Goal: Information Seeking & Learning: Understand process/instructions

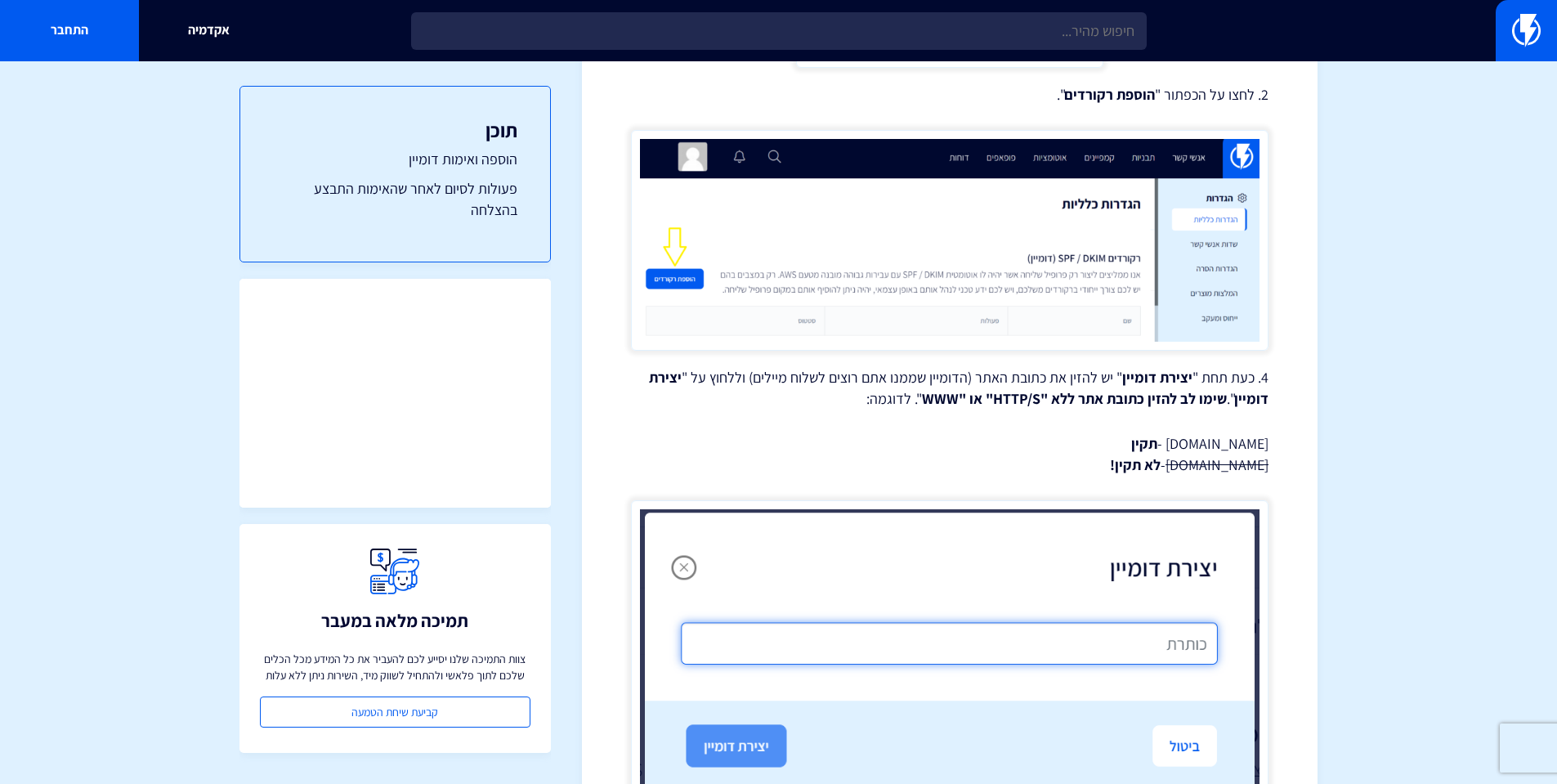
scroll to position [1062, 0]
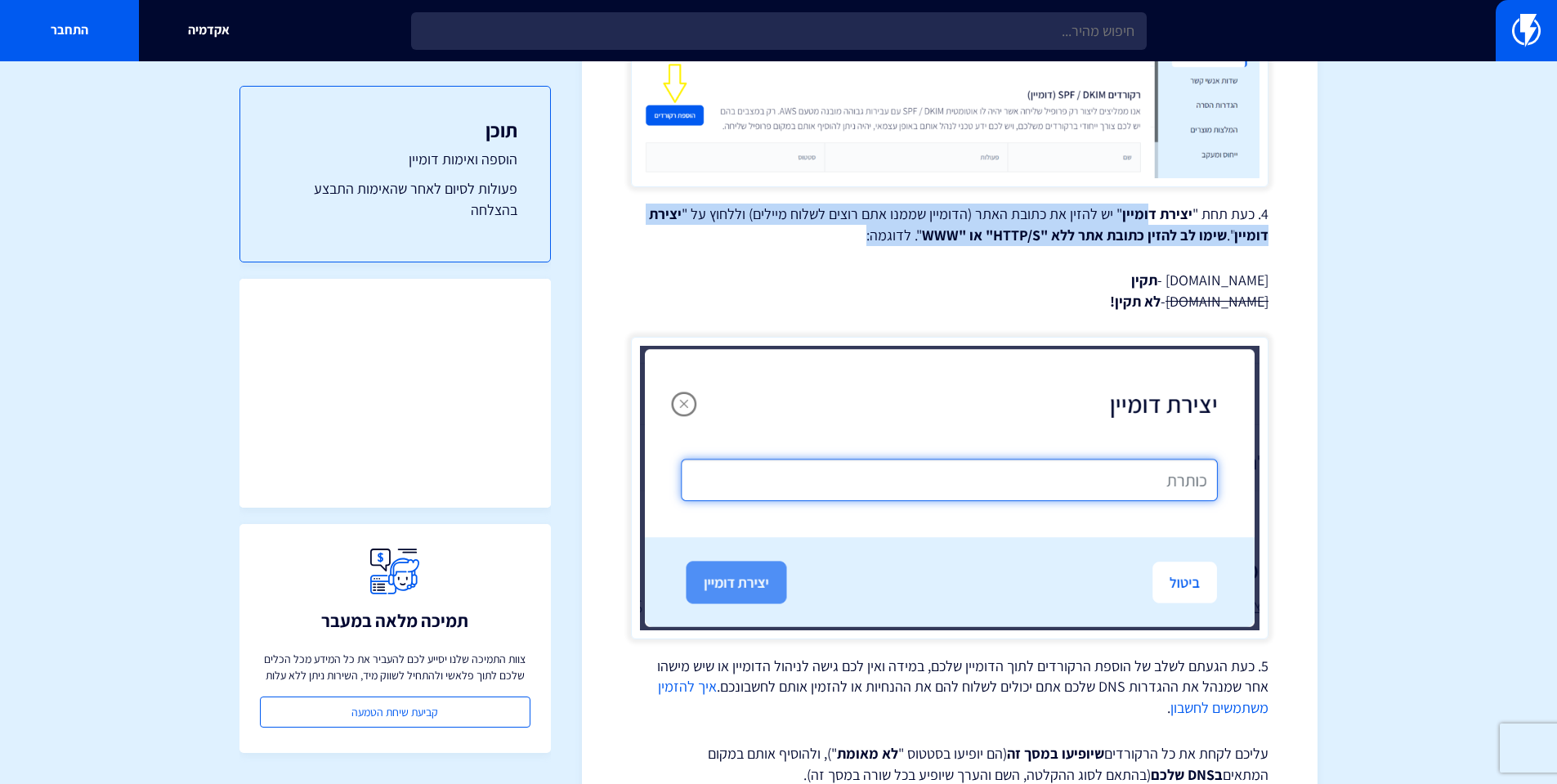
drag, startPoint x: 1108, startPoint y: 216, endPoint x: 699, endPoint y: 228, distance: 409.2
click at [699, 228] on p "4. כעת תחת " יצירת דומיין " יש להזין את כתובת האתר (הדומיין שממנו אתם רוצים לשל…" at bounding box center [949, 224] width 637 height 41
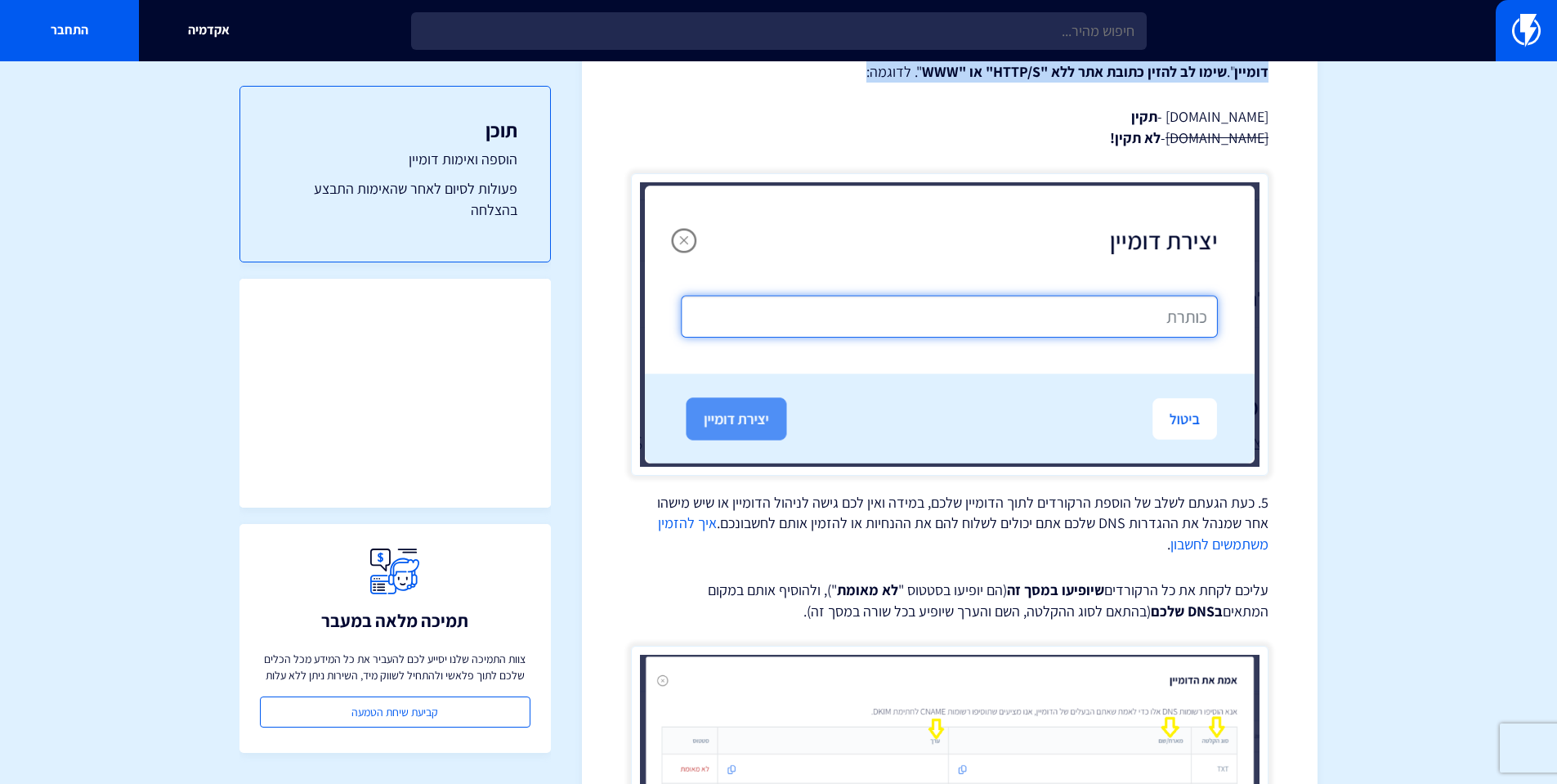
scroll to position [1389, 0]
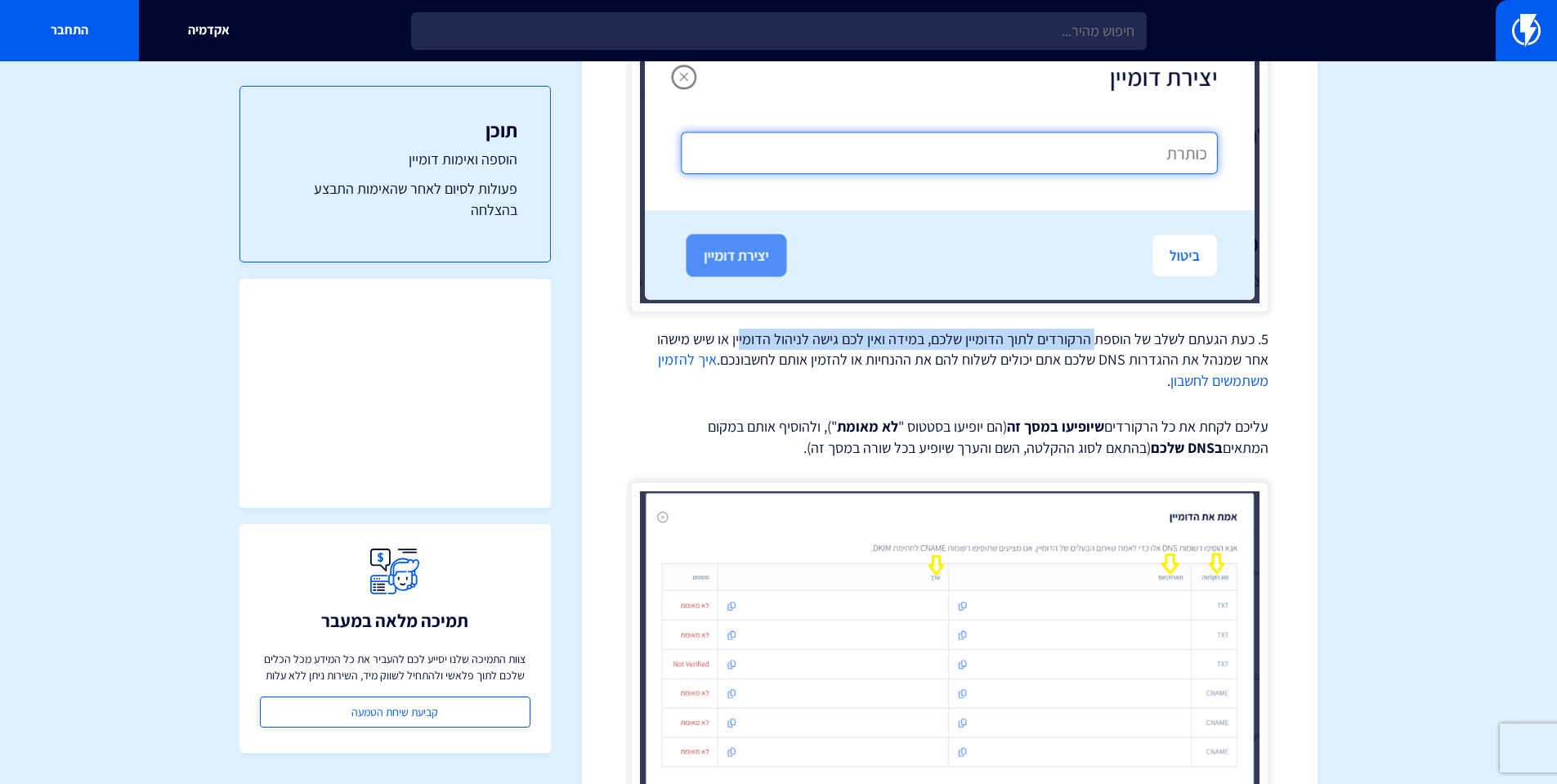
drag, startPoint x: 1095, startPoint y: 343, endPoint x: 751, endPoint y: 337, distance: 344.1
click at [739, 337] on p "5. כעת הגעתם לשלב של הוספת הרקורדים לתוך הדומיין שלכם, במידה ואין לכם גישה לניה…" at bounding box center [949, 360] width 637 height 63
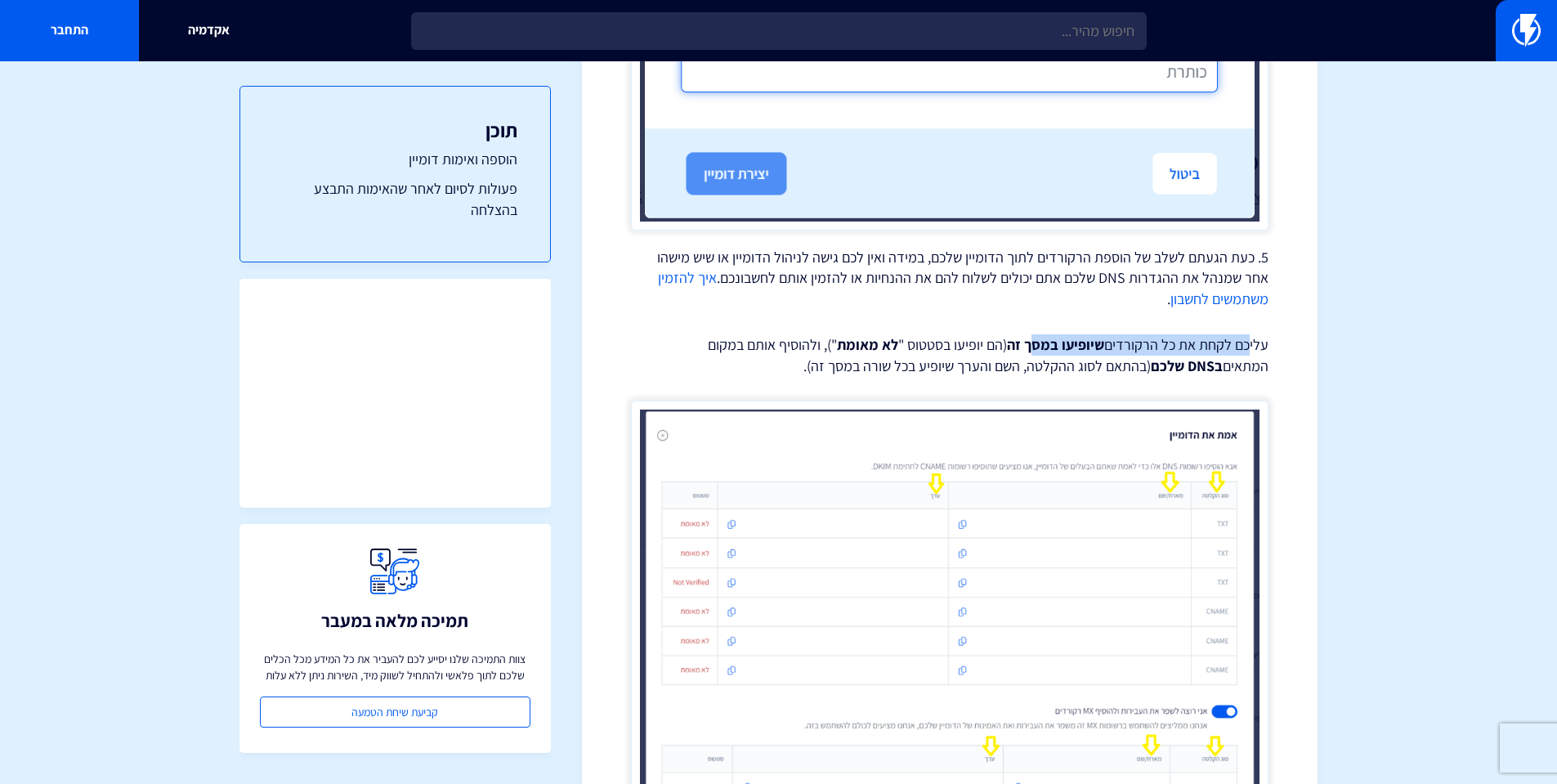
drag, startPoint x: 1239, startPoint y: 348, endPoint x: 1033, endPoint y: 346, distance: 206.0
click at [1033, 346] on p "עליכם לקחת את כל הרקורדים שיופיעו במסך זה (הם יופיעו בסטטוס " לא מאומת "), ולהו…" at bounding box center [949, 355] width 637 height 41
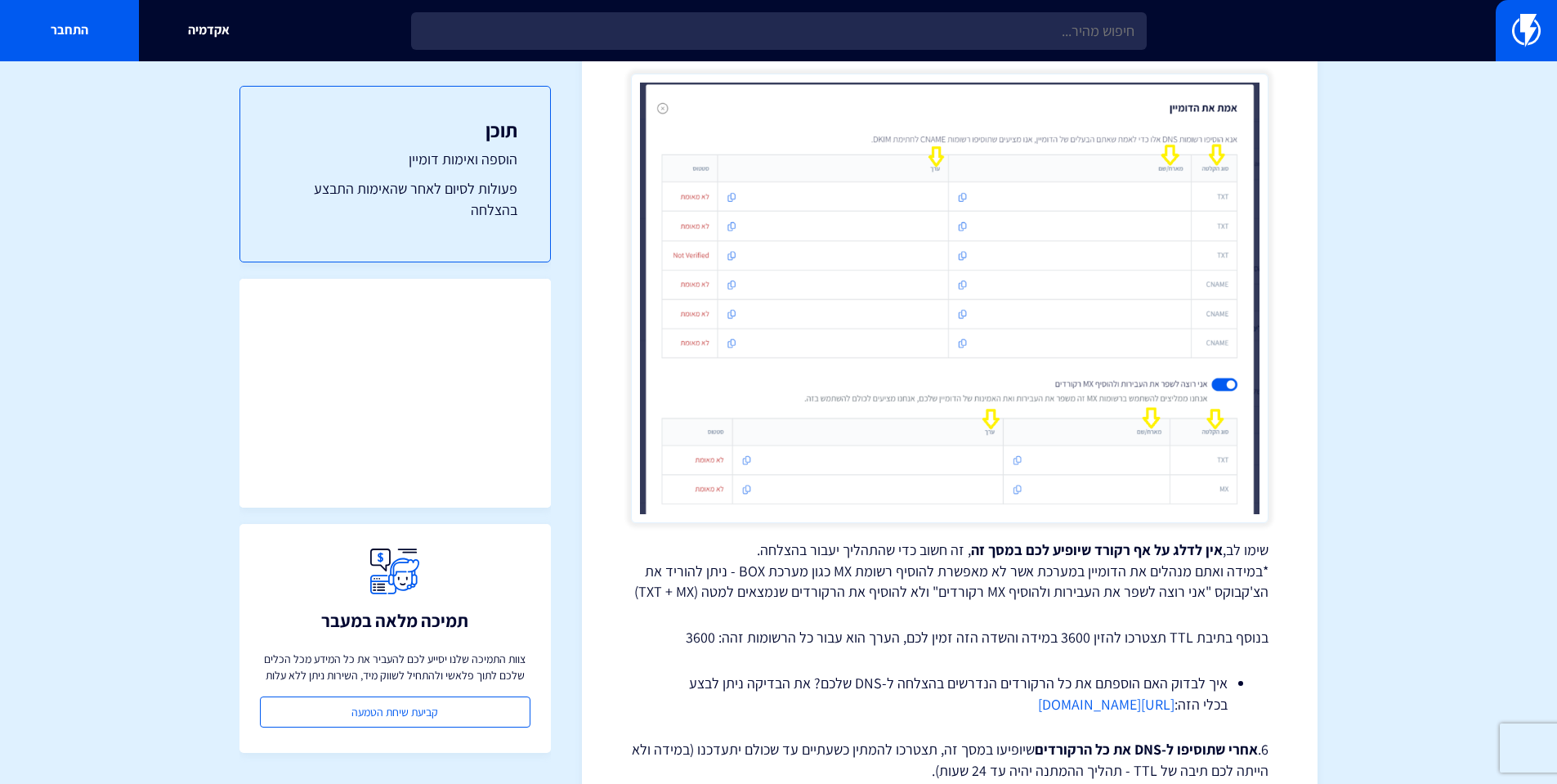
scroll to position [2043, 0]
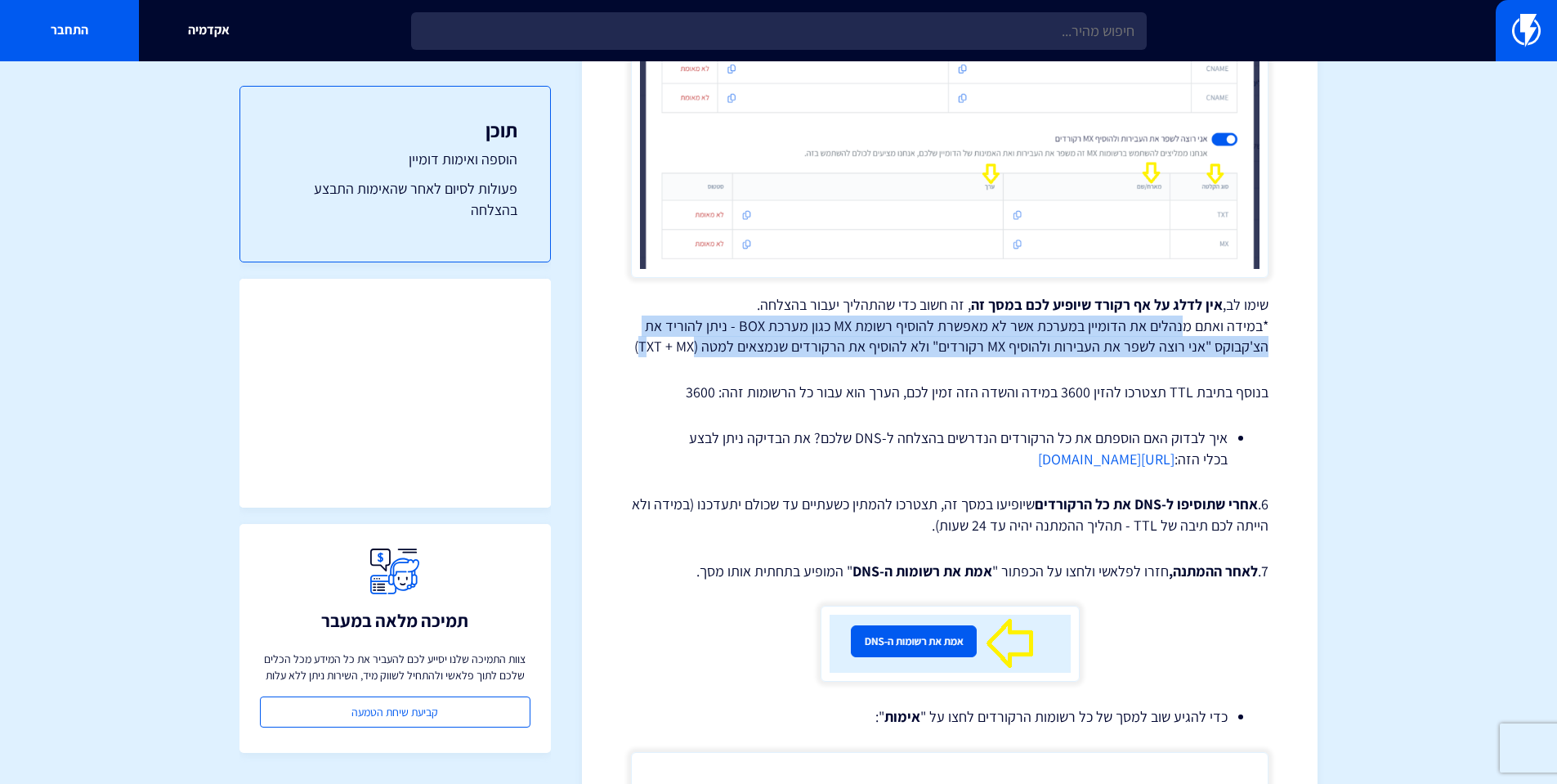
drag, startPoint x: 1182, startPoint y: 323, endPoint x: 647, endPoint y: 352, distance: 535.8
click at [647, 352] on p "שימו לב, אין לדלג על אף רקורד שיופיע לכם במסך זה , זה חשוב כדי שהתהליך יעבור בה…" at bounding box center [949, 325] width 637 height 63
click at [836, 342] on p "שימו לב, אין לדלג על אף רקורד שיופיע לכם במסך זה , זה חשוב כדי שהתהליך יעבור בה…" at bounding box center [949, 325] width 637 height 63
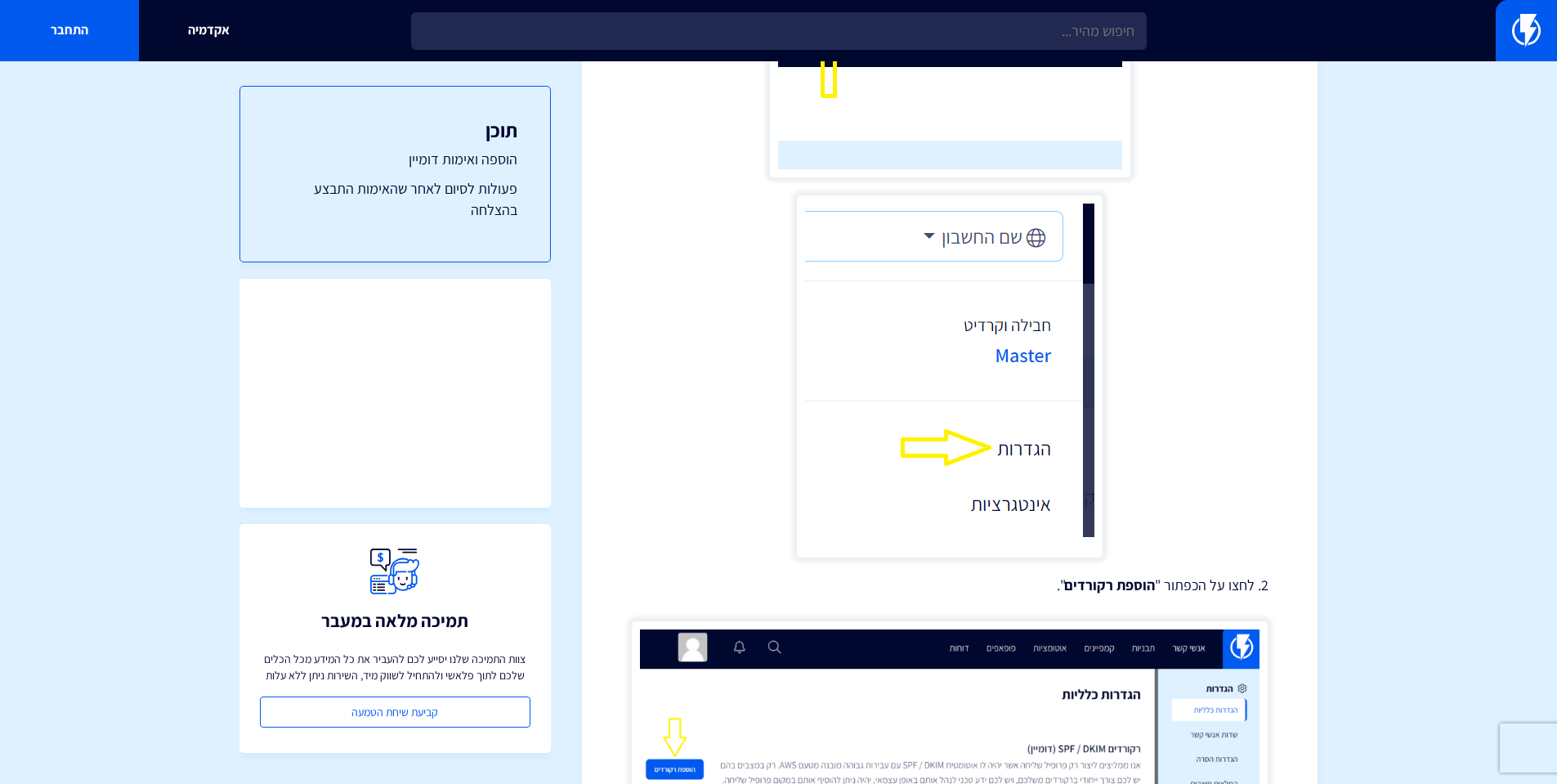
scroll to position [0, 0]
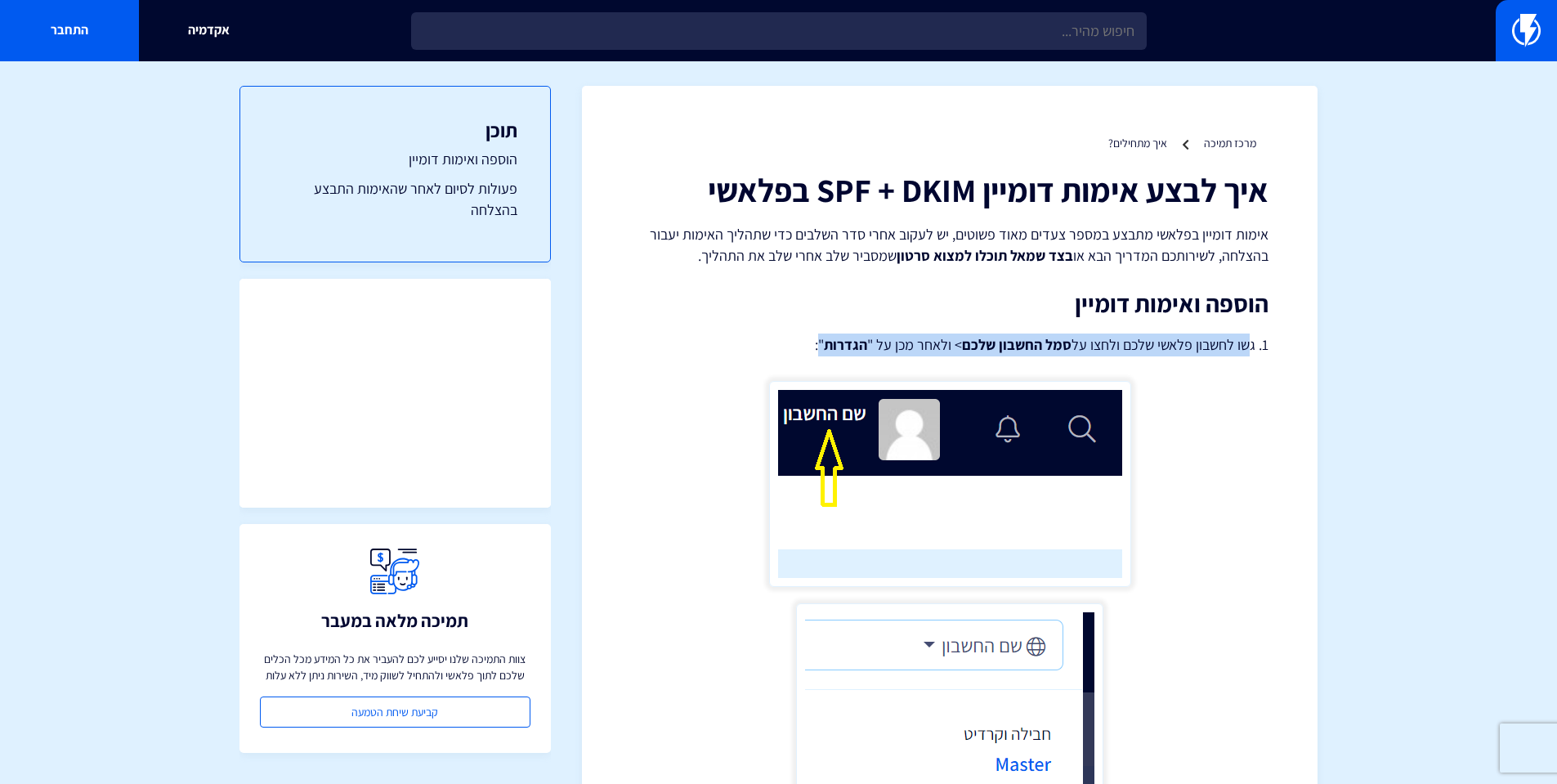
drag, startPoint x: 1247, startPoint y: 348, endPoint x: 814, endPoint y: 336, distance: 433.2
click at [814, 336] on p "1. גשו לחשבון פלאשי שלכם ולחצו על סמל החשבון שלכם > ולאחר מכן על " הגדרות ":" at bounding box center [949, 345] width 637 height 22
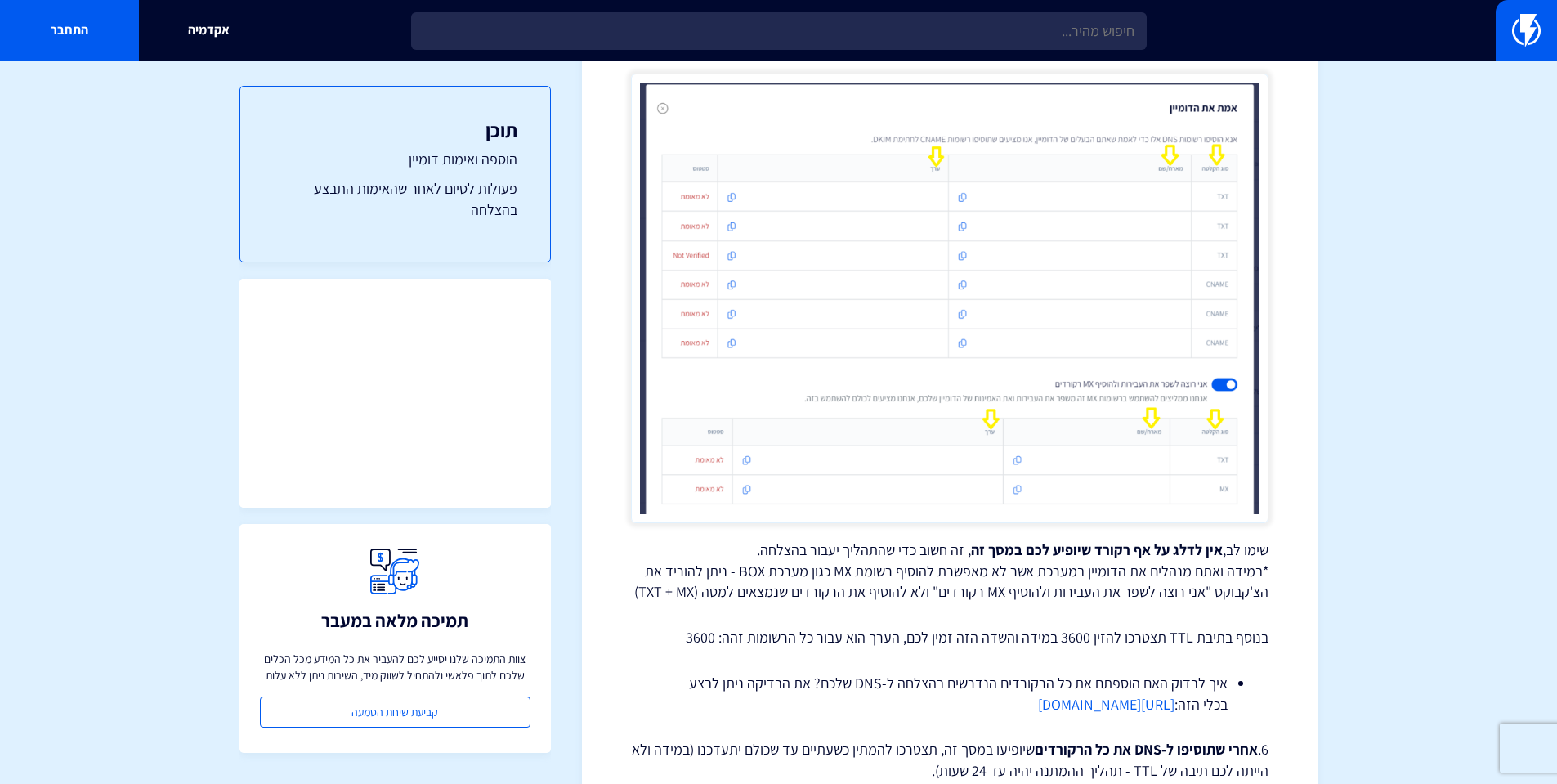
scroll to position [1879, 0]
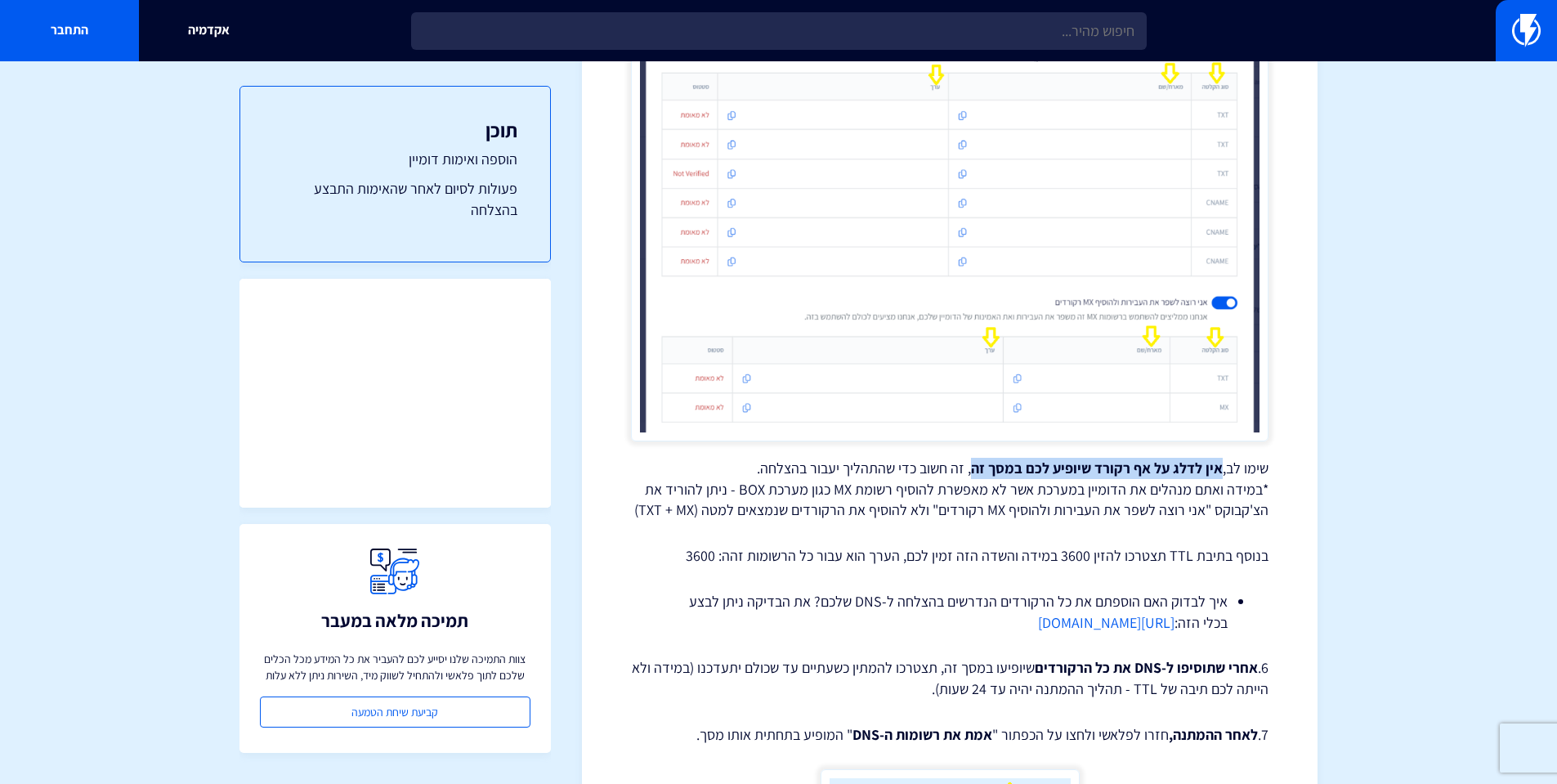
drag, startPoint x: 1223, startPoint y: 470, endPoint x: 970, endPoint y: 465, distance: 253.0
click at [970, 465] on p "שימו לב, אין לדלג על אף רקורד שיופיע לכם במסך זה , זה חשוב כדי שהתהליך יעבור בה…" at bounding box center [949, 488] width 637 height 63
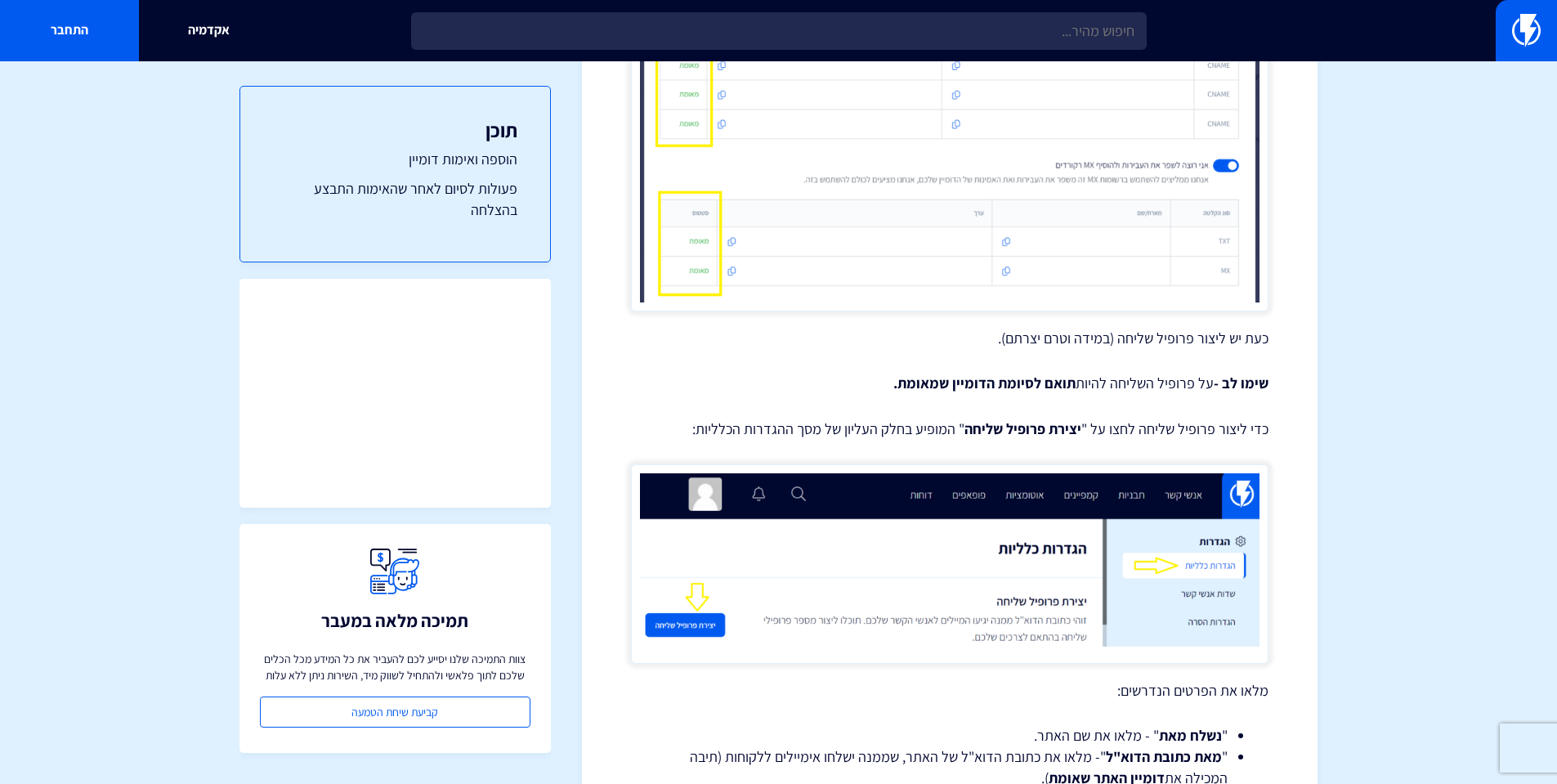
scroll to position [3432, 0]
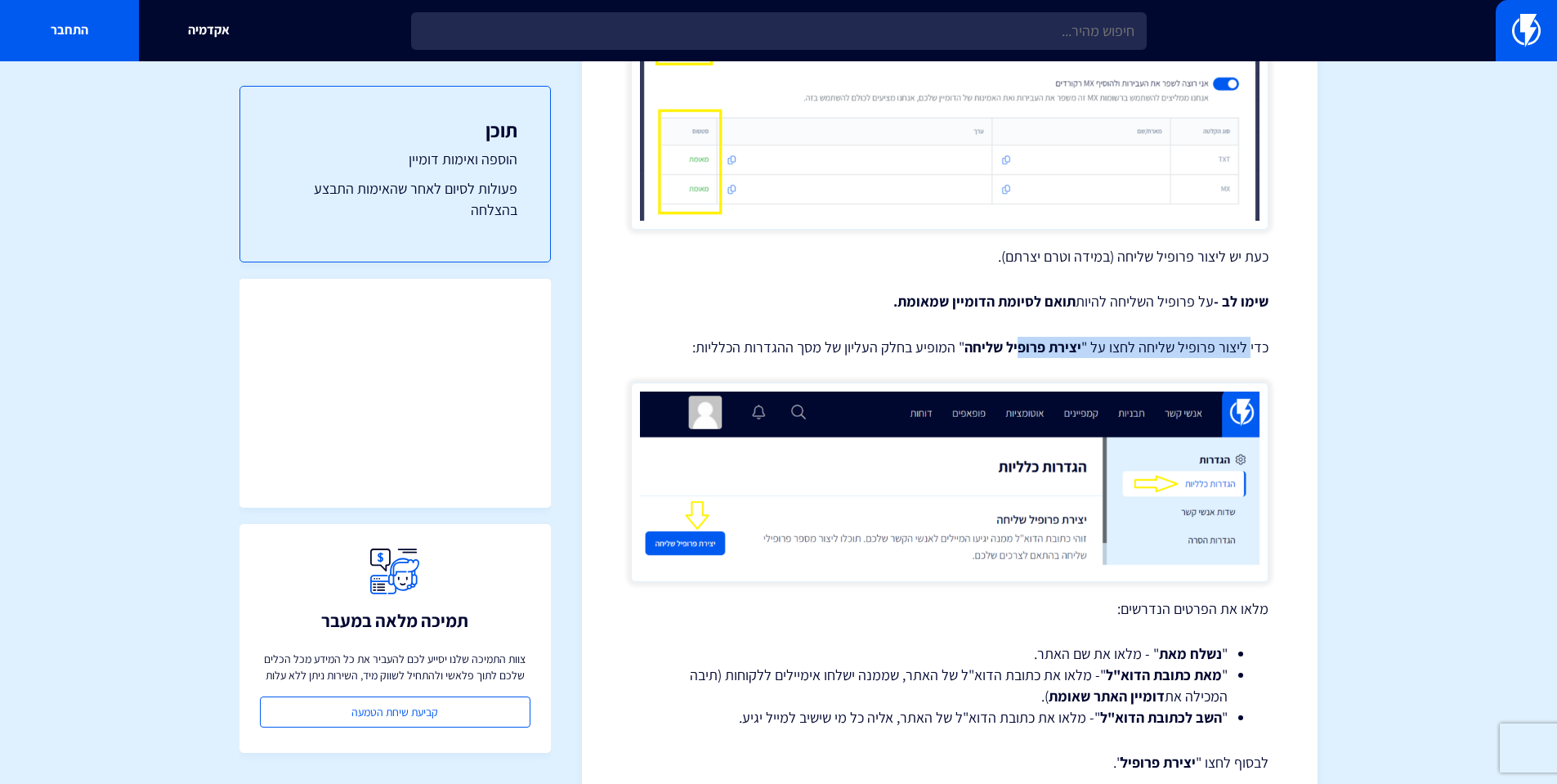
drag, startPoint x: 1249, startPoint y: 351, endPoint x: 1018, endPoint y: 344, distance: 231.1
click at [1018, 344] on p "כדי ליצור פרופיל שליחה לחצו על " יצירת פרופיל שליחה " המופיע בחלק העליון של מסך…" at bounding box center [949, 347] width 637 height 22
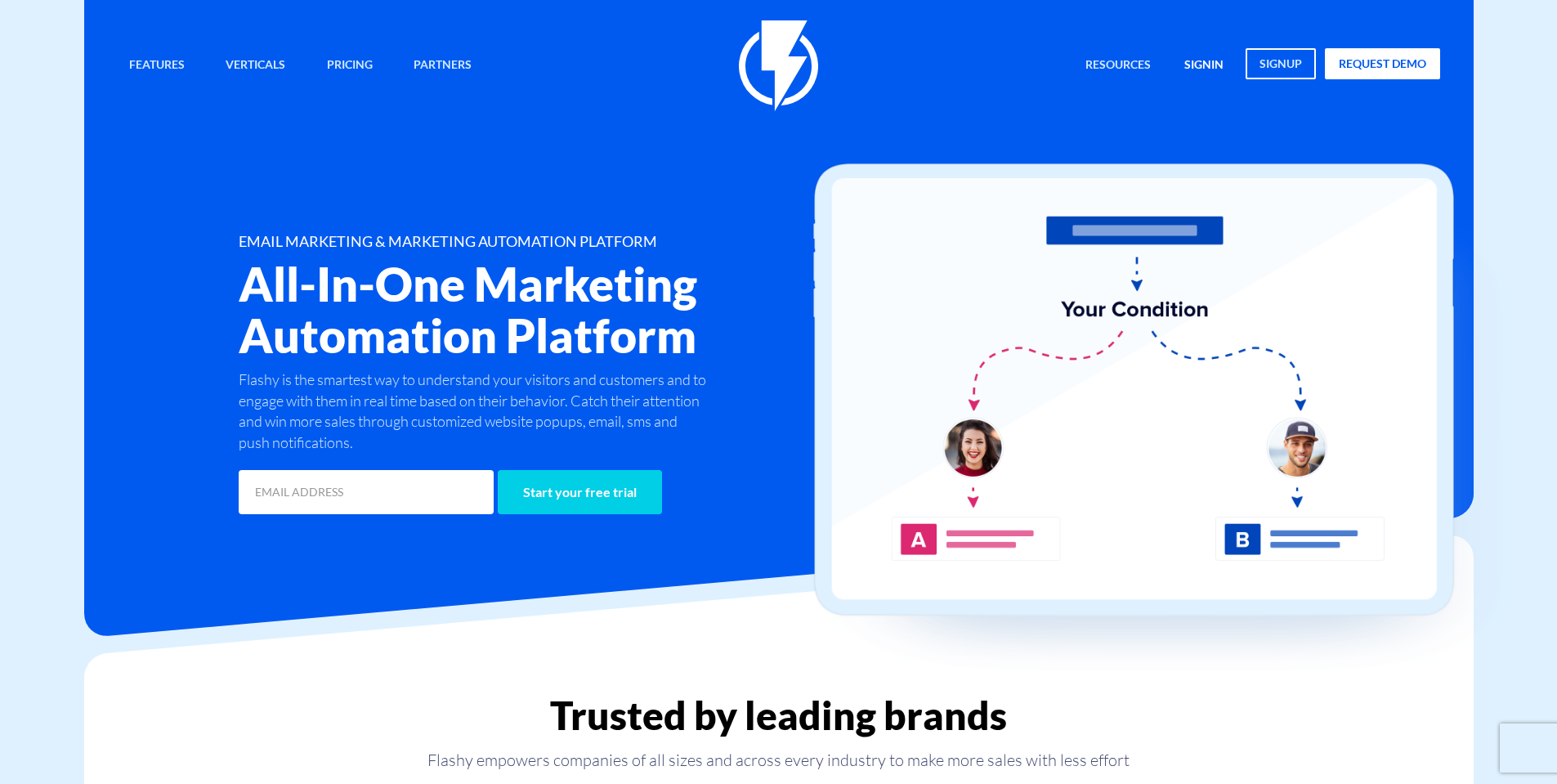
click at [1207, 64] on link "signin" at bounding box center [1204, 66] width 64 height 36
